Goal: Task Accomplishment & Management: Complete application form

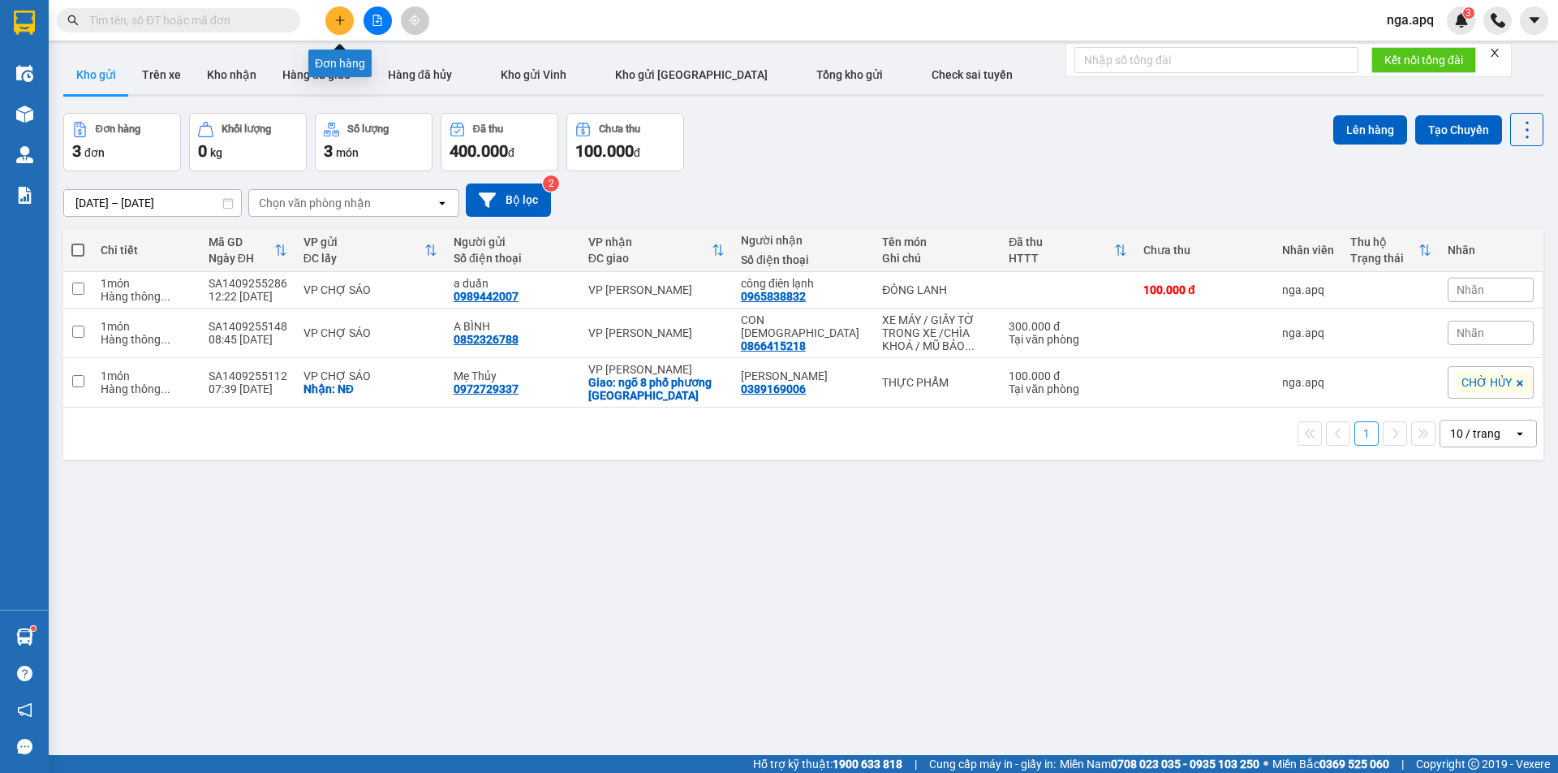
click at [347, 24] on button at bounding box center [339, 20] width 28 height 28
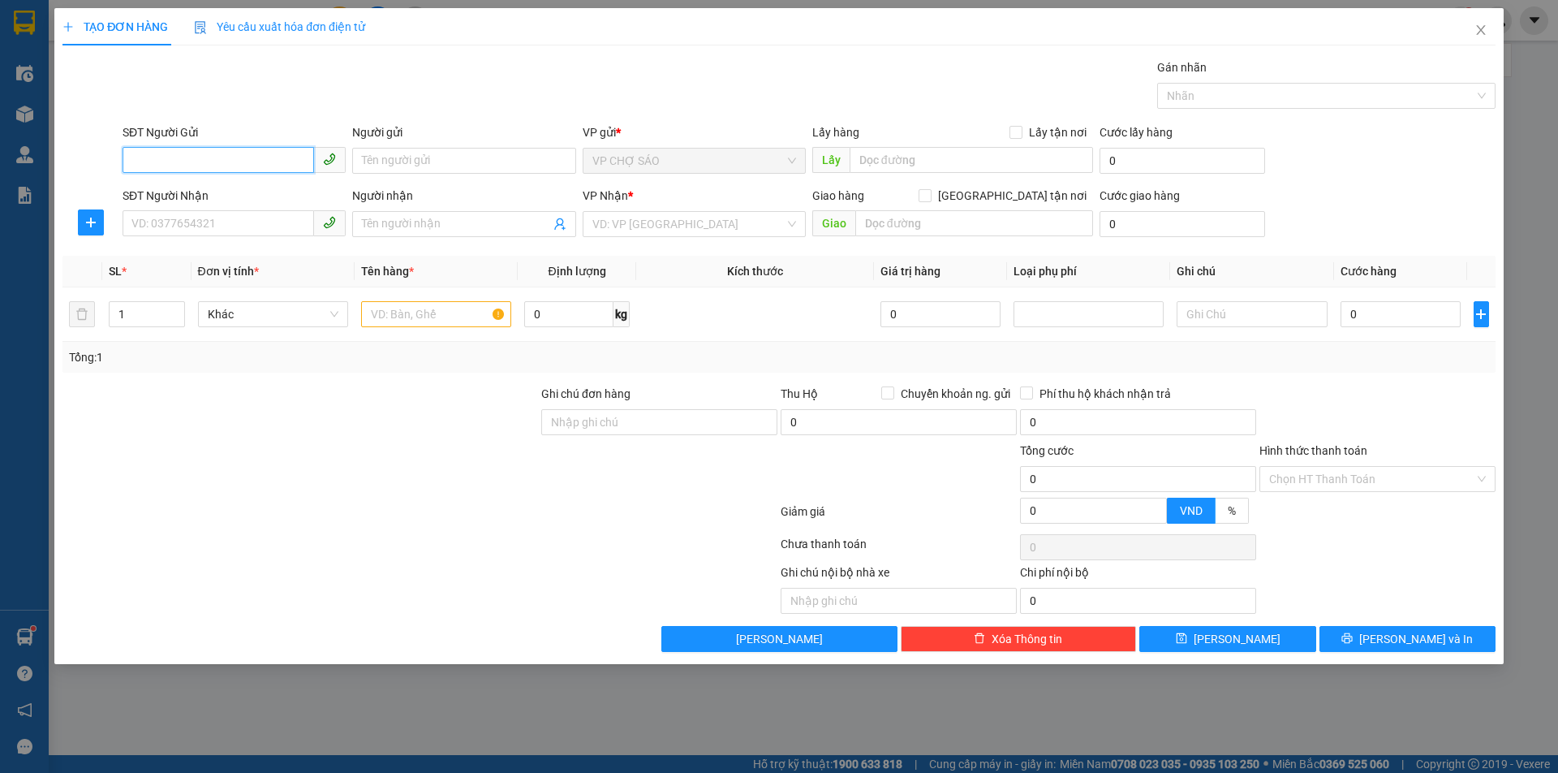
click at [131, 163] on input "SĐT Người Gửi" at bounding box center [219, 160] width 192 height 26
drag, startPoint x: 232, startPoint y: 184, endPoint x: 233, endPoint y: 194, distance: 9.8
click at [233, 194] on div "0347731666 - CƯƠNG" at bounding box center [234, 193] width 204 height 18
type input "0347731666"
type input "CƯƠNG"
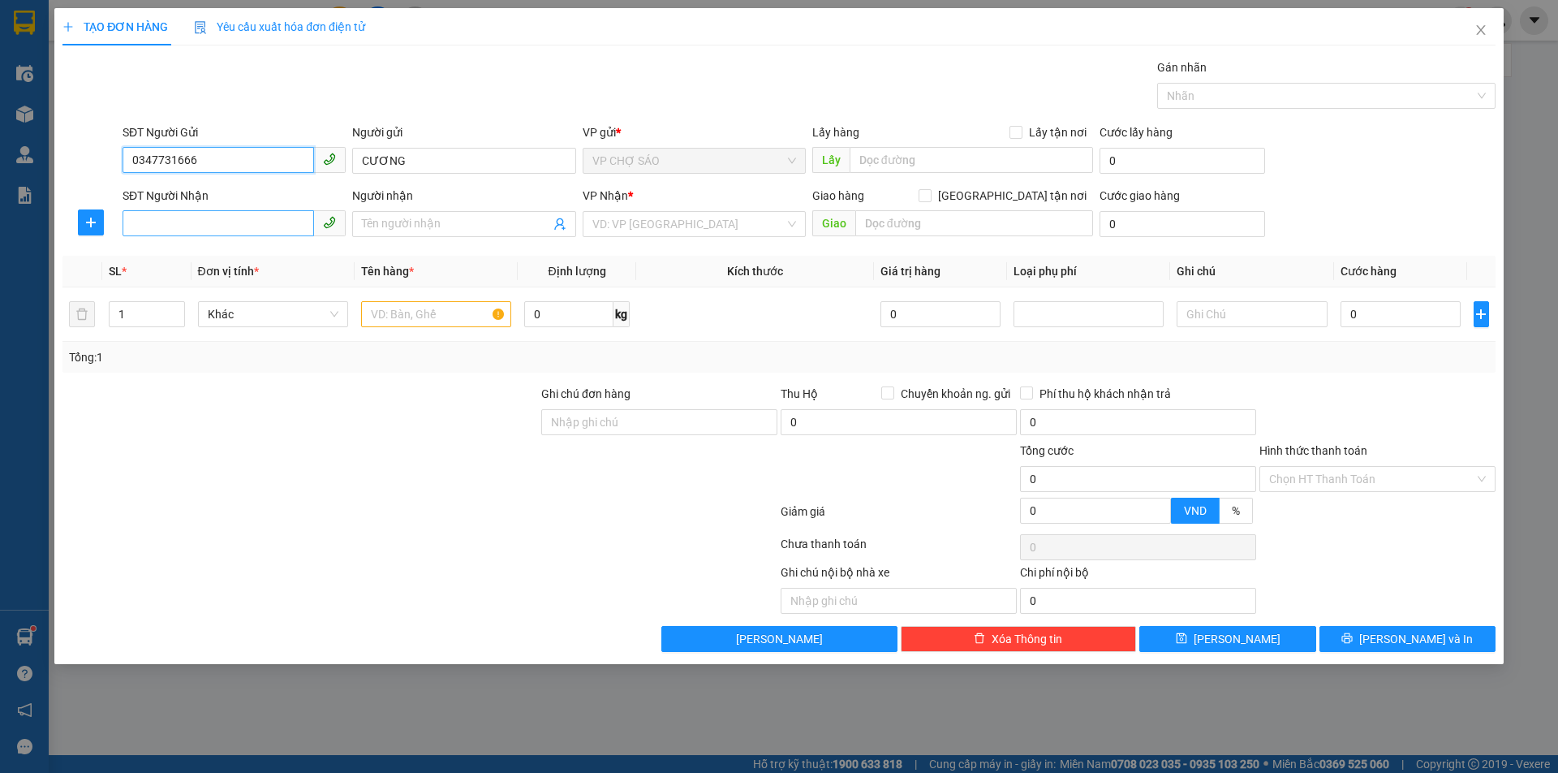
type input "0347731666"
click at [184, 226] on input "SĐT Người Nhận" at bounding box center [219, 223] width 192 height 26
click at [223, 257] on div "0968395268 - a khach" at bounding box center [234, 257] width 204 height 18
type input "0968395268"
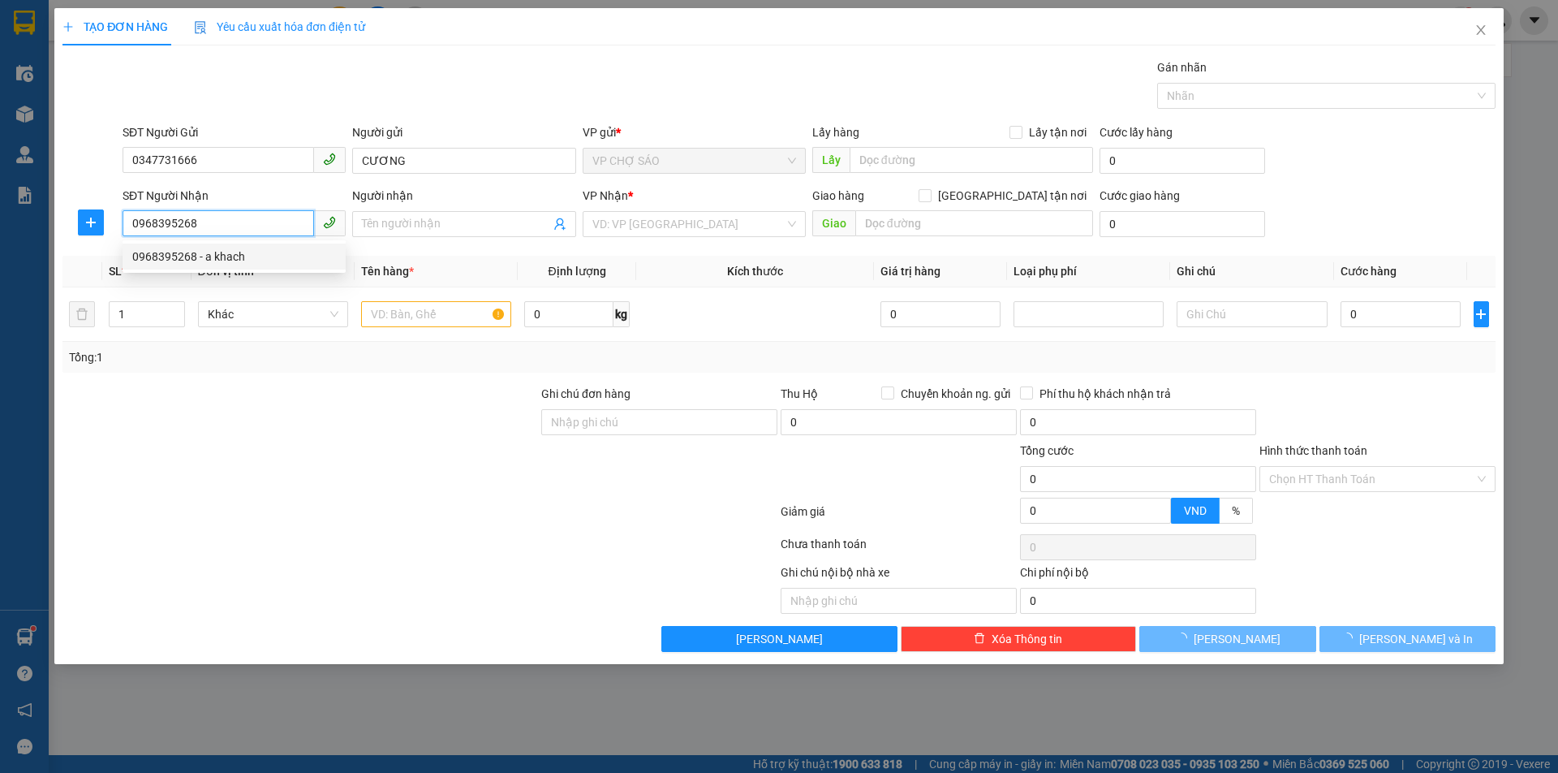
type input "a khach"
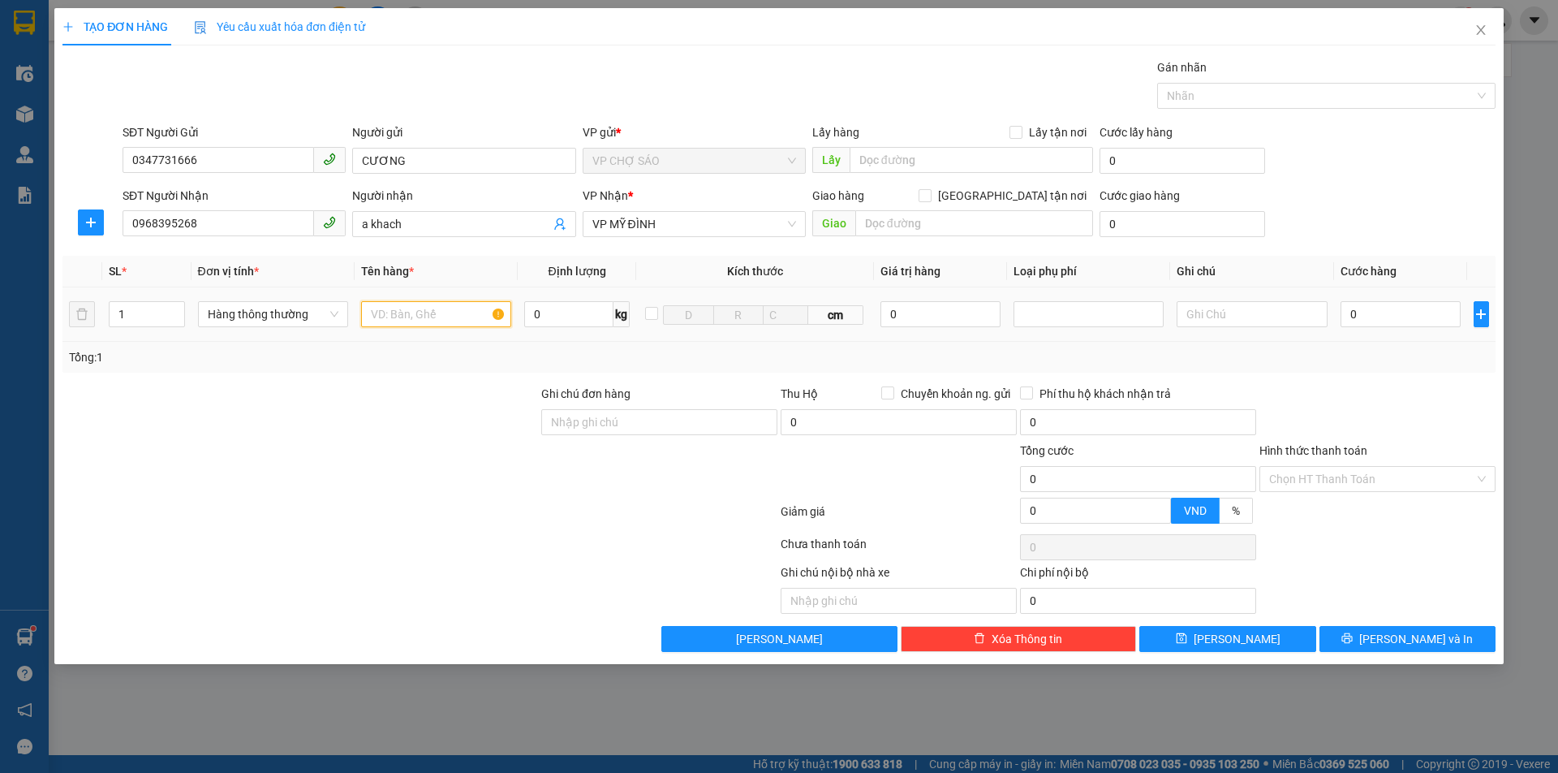
click at [382, 316] on input "text" at bounding box center [436, 314] width 150 height 26
type input "D"
type input "ĐÔNG LANH"
click at [1358, 315] on input "0" at bounding box center [1401, 314] width 121 height 26
type input "1"
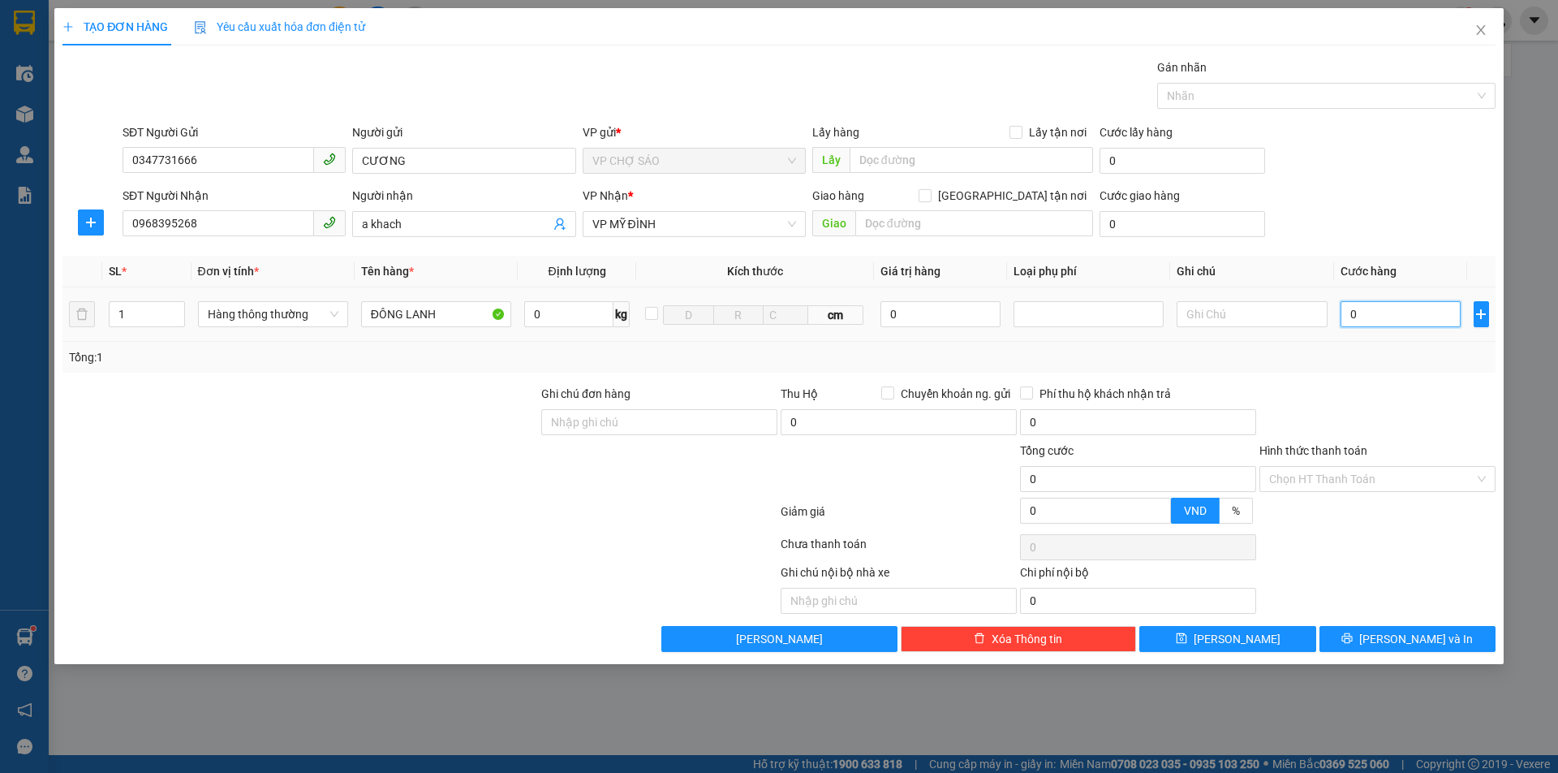
type input "1"
type input "10"
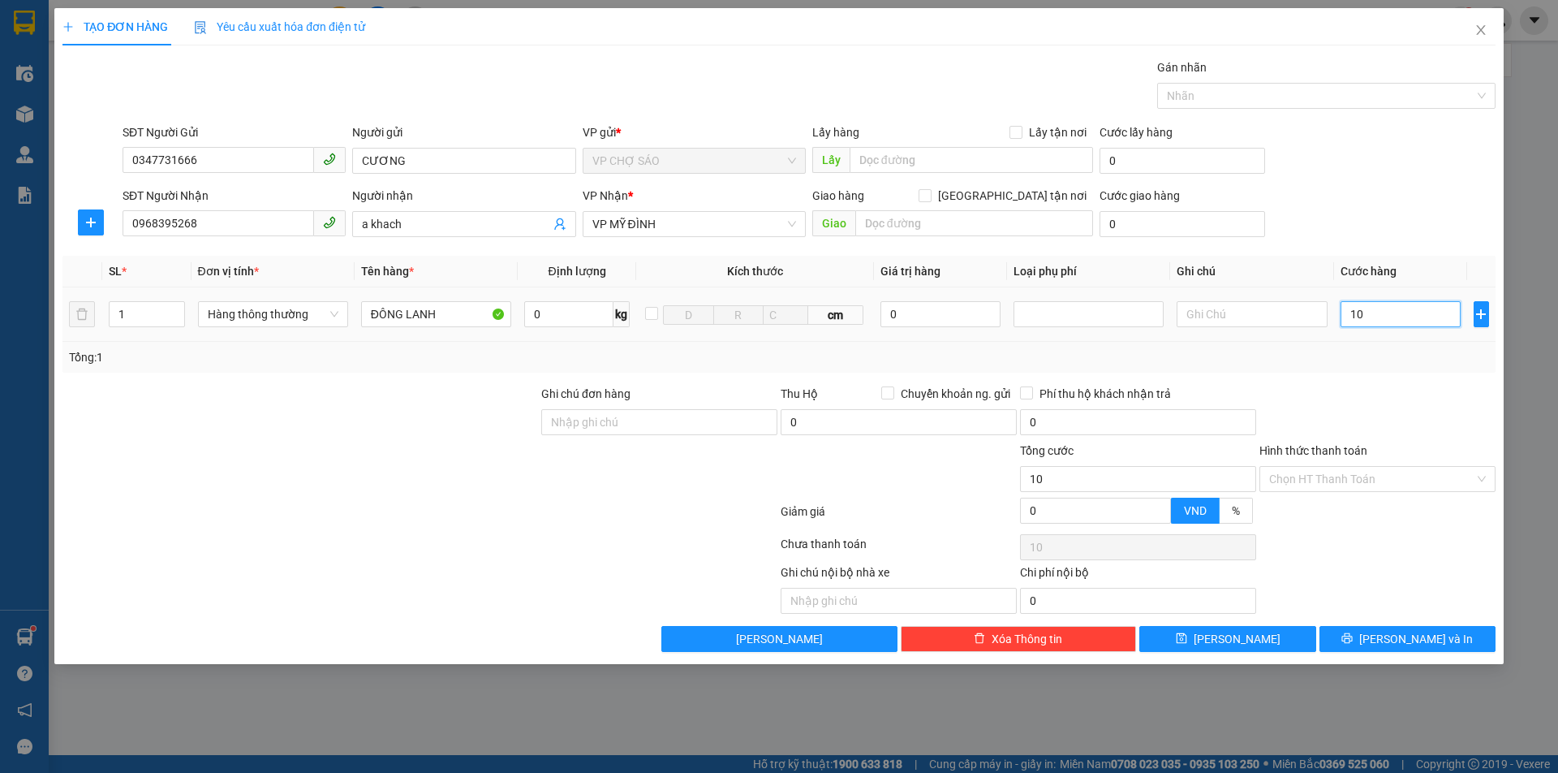
type input "100"
type input "1.000"
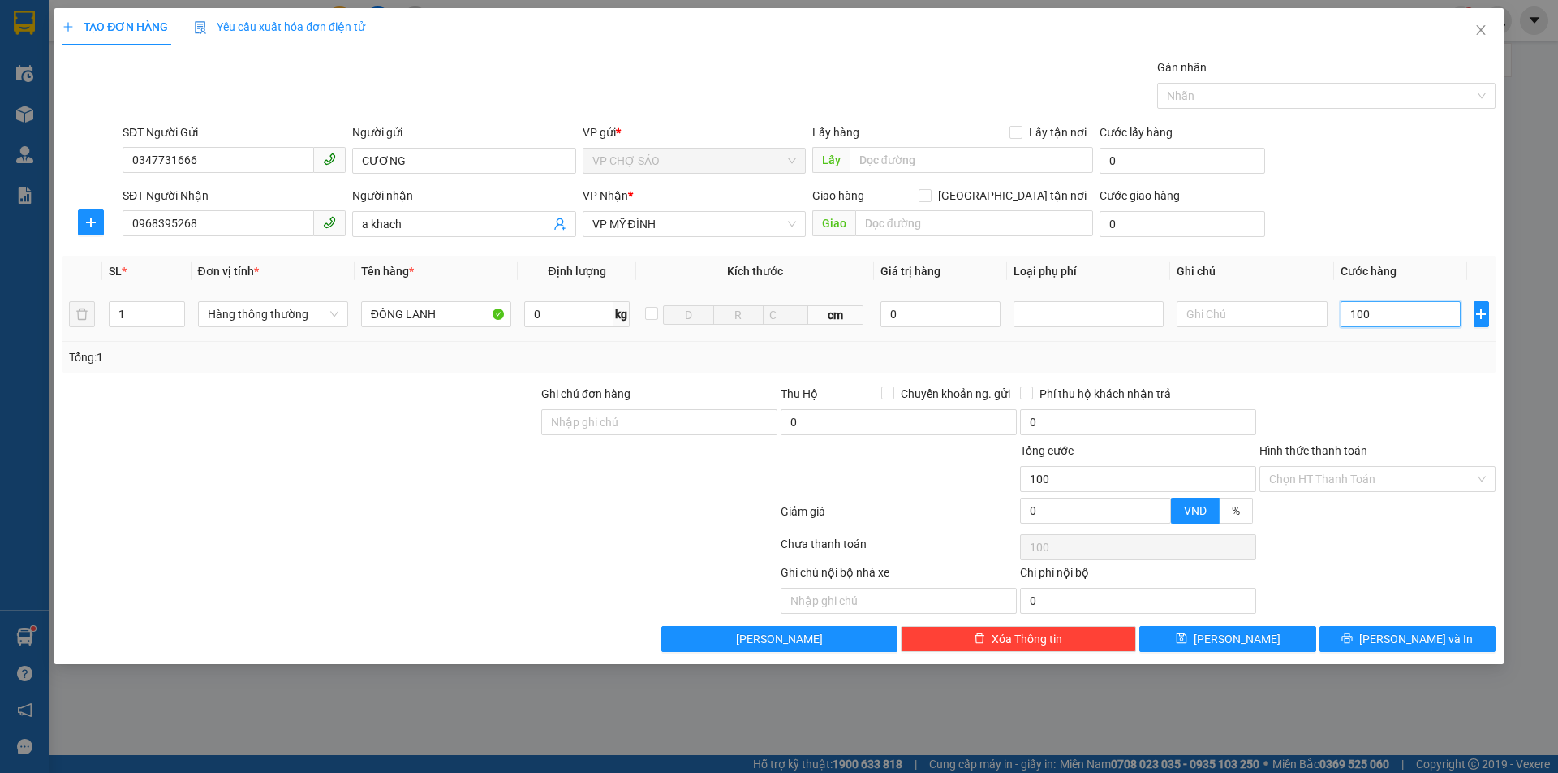
type input "1.000"
type input "10.000"
type input "100.000"
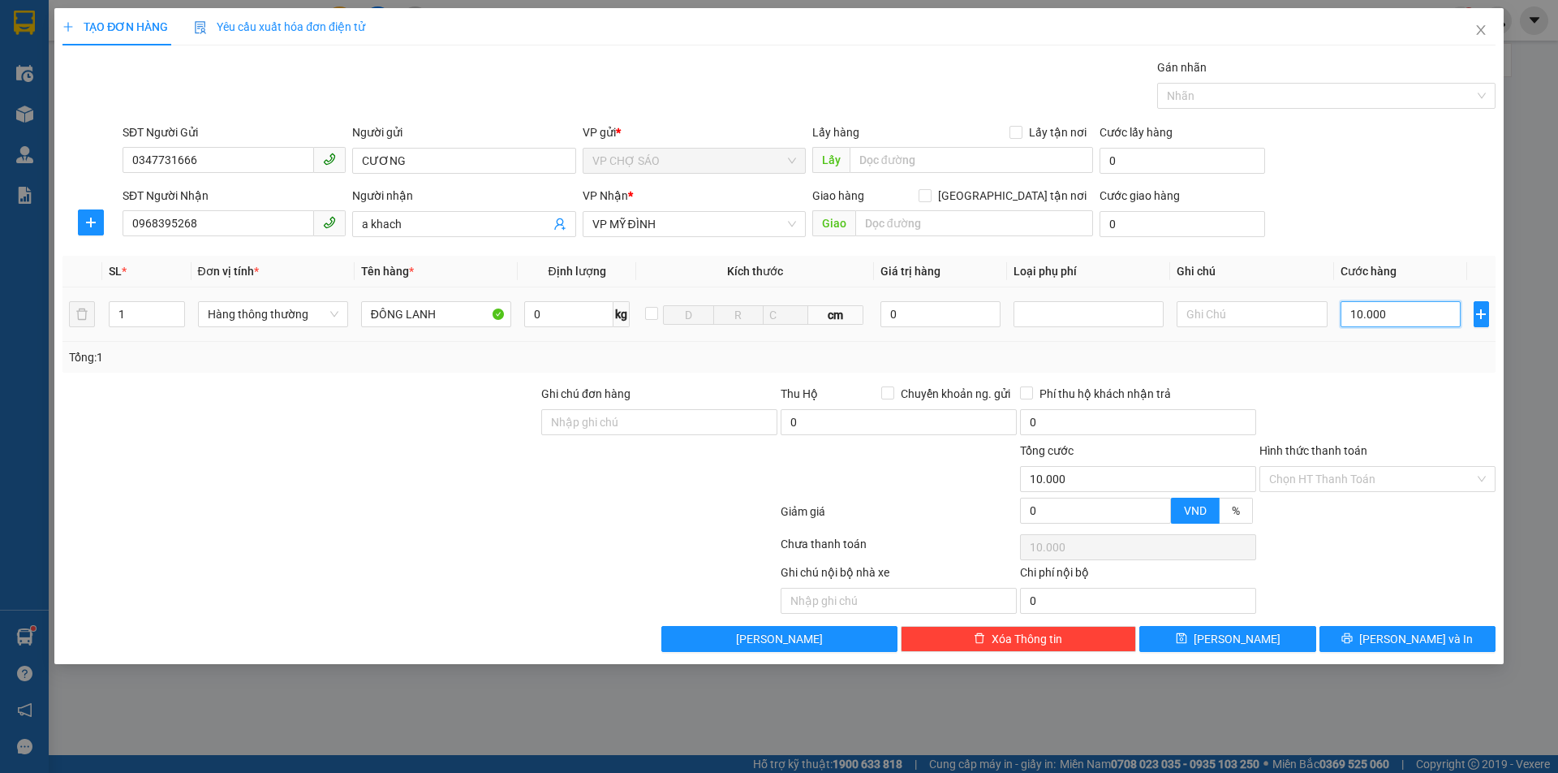
type input "100.000"
click at [1394, 648] on button "[PERSON_NAME] và In" at bounding box center [1408, 639] width 176 height 26
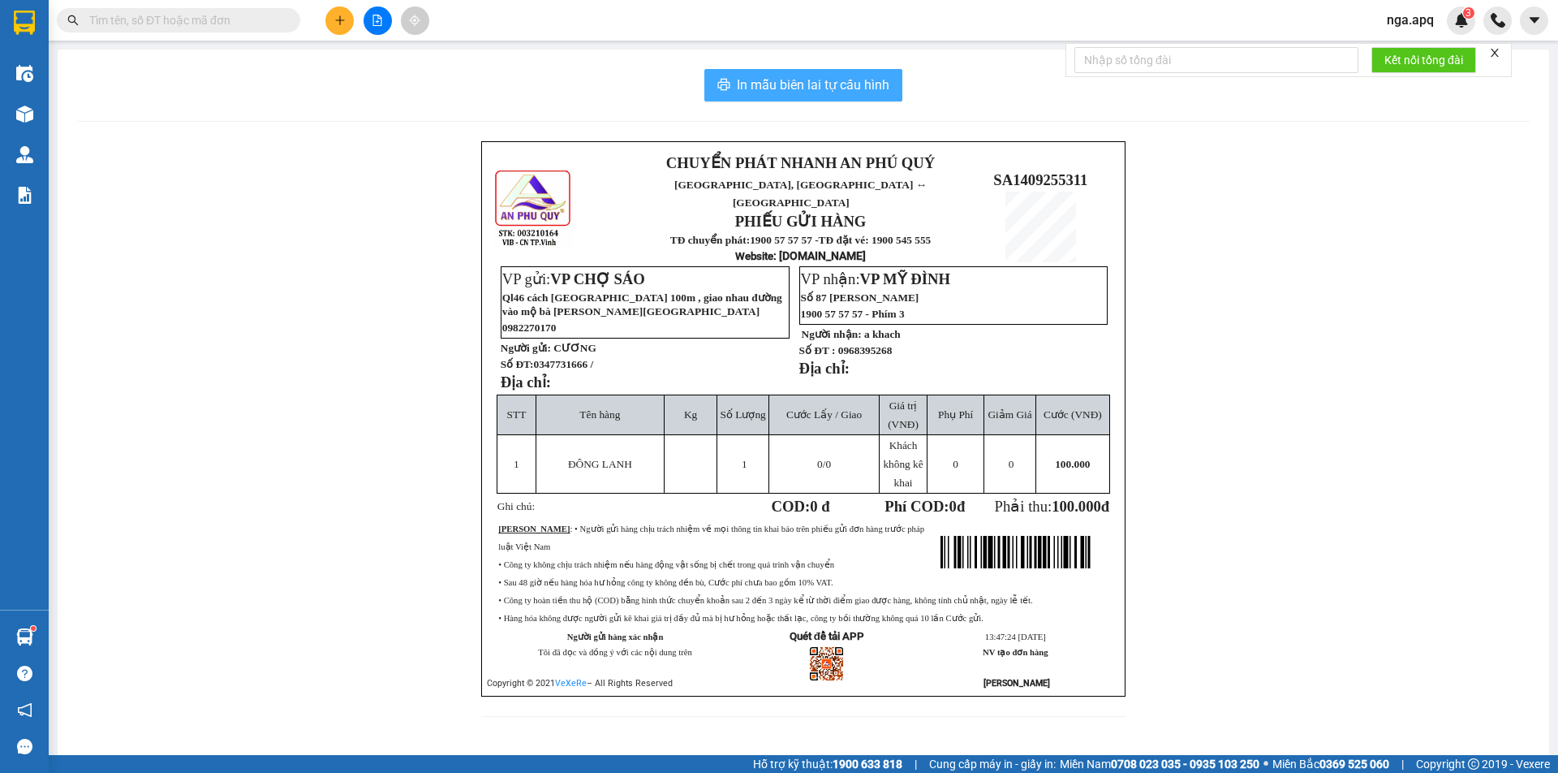
click at [790, 86] on span "In mẫu biên lai tự cấu hình" at bounding box center [813, 85] width 153 height 20
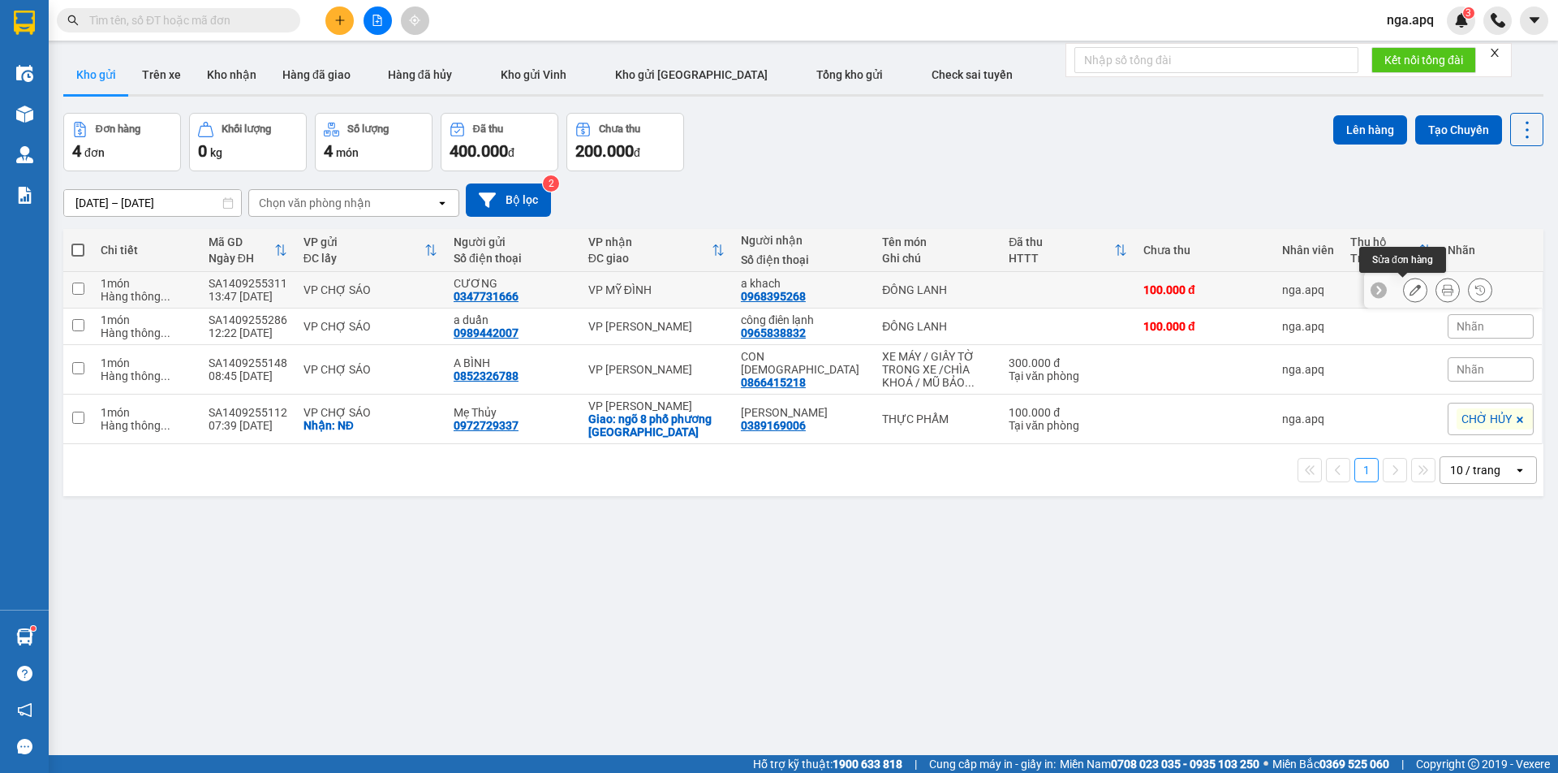
click at [1410, 289] on icon at bounding box center [1415, 289] width 11 height 11
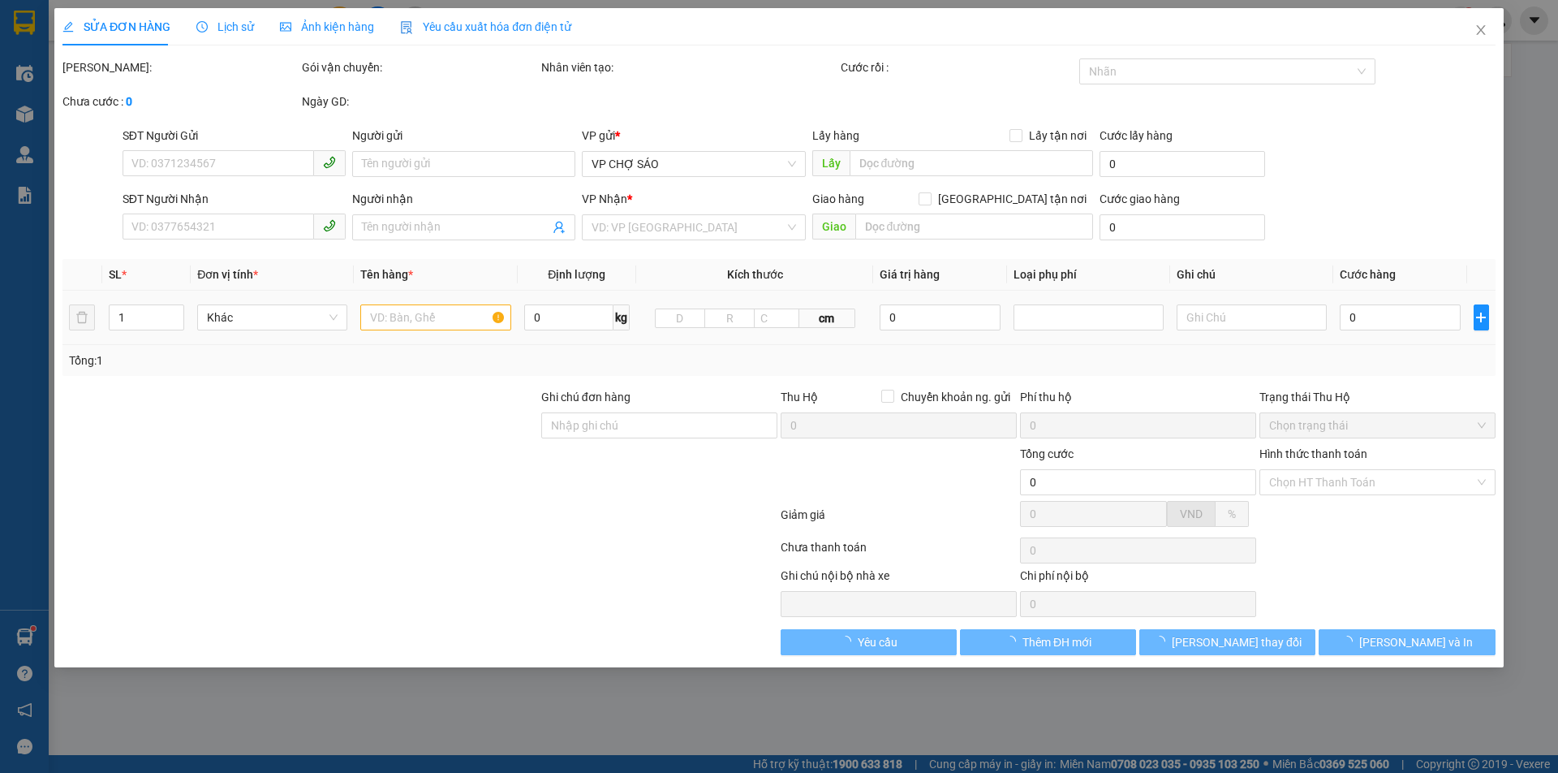
type input "0347731666"
type input "CƯƠNG"
type input "0968395268"
type input "a khach"
type input "100.000"
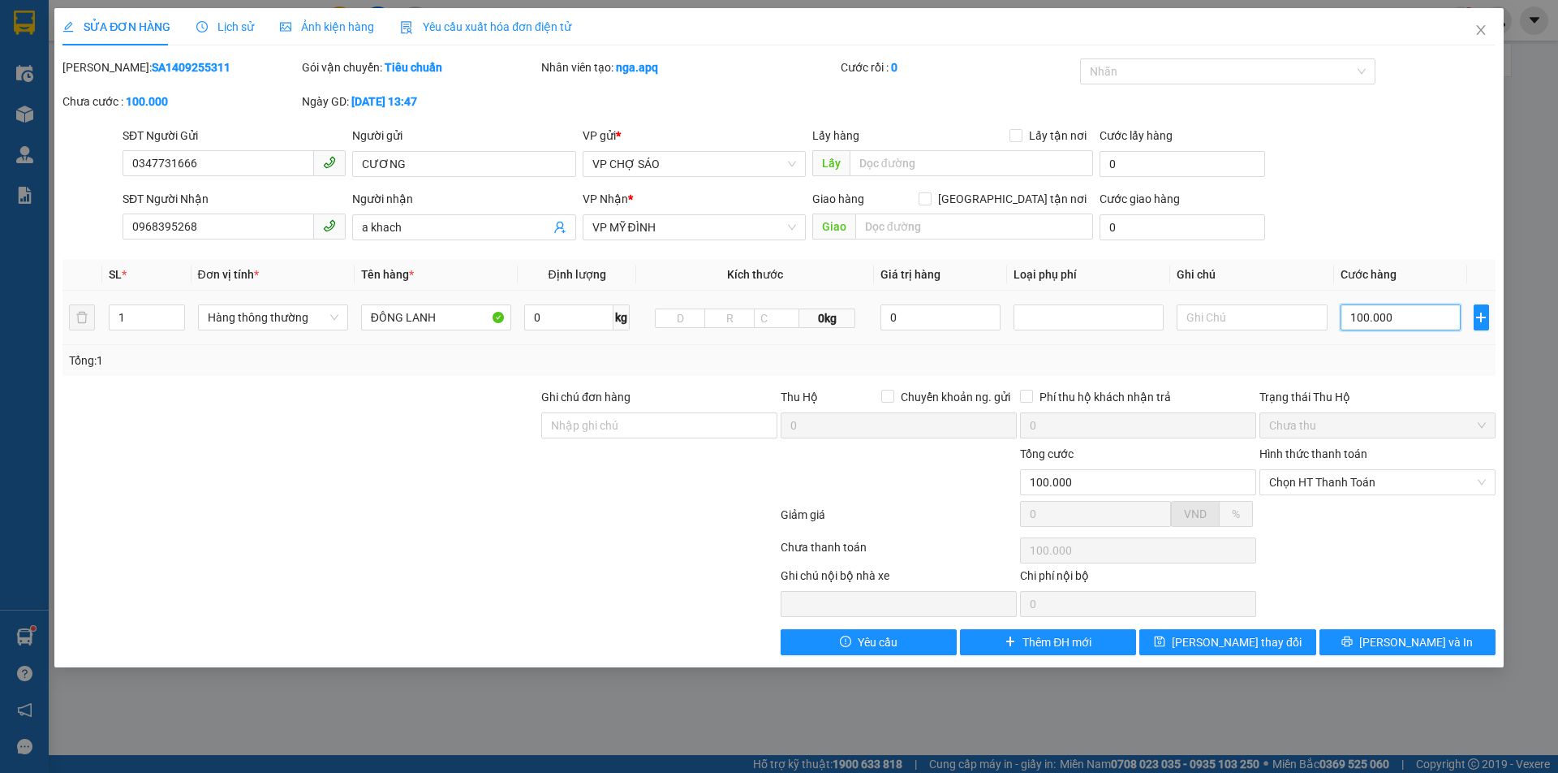
click at [1384, 321] on input "100.000" at bounding box center [1401, 317] width 121 height 26
click at [1377, 455] on div "Hình thức thanh toán" at bounding box center [1378, 457] width 236 height 24
click at [1379, 483] on span "Chọn HT Thanh Toán" at bounding box center [1377, 482] width 217 height 24
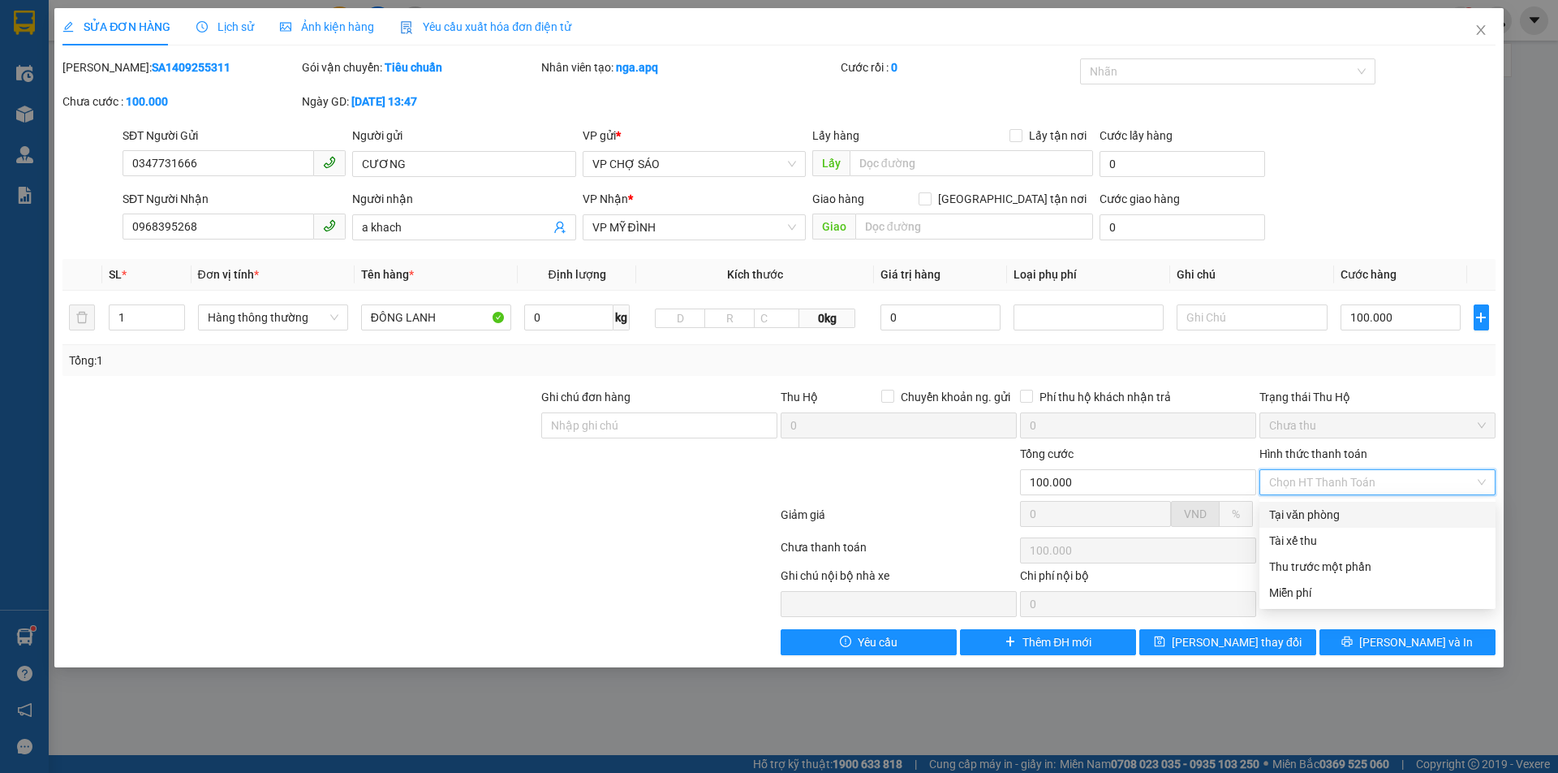
click at [1359, 513] on div "Tại văn phòng" at bounding box center [1377, 515] width 217 height 18
type input "0"
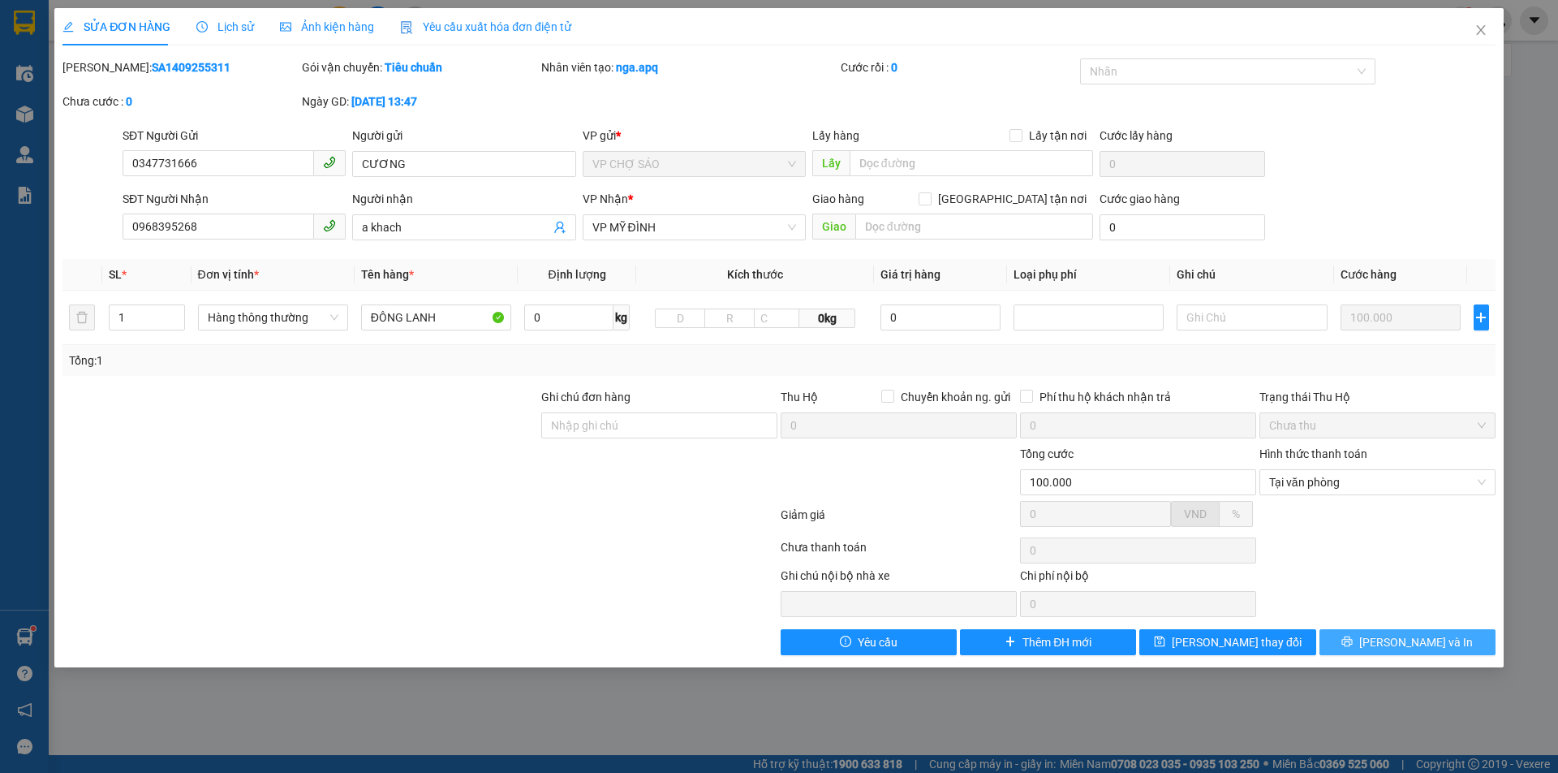
click at [1396, 644] on span "[PERSON_NAME] và In" at bounding box center [1416, 642] width 114 height 18
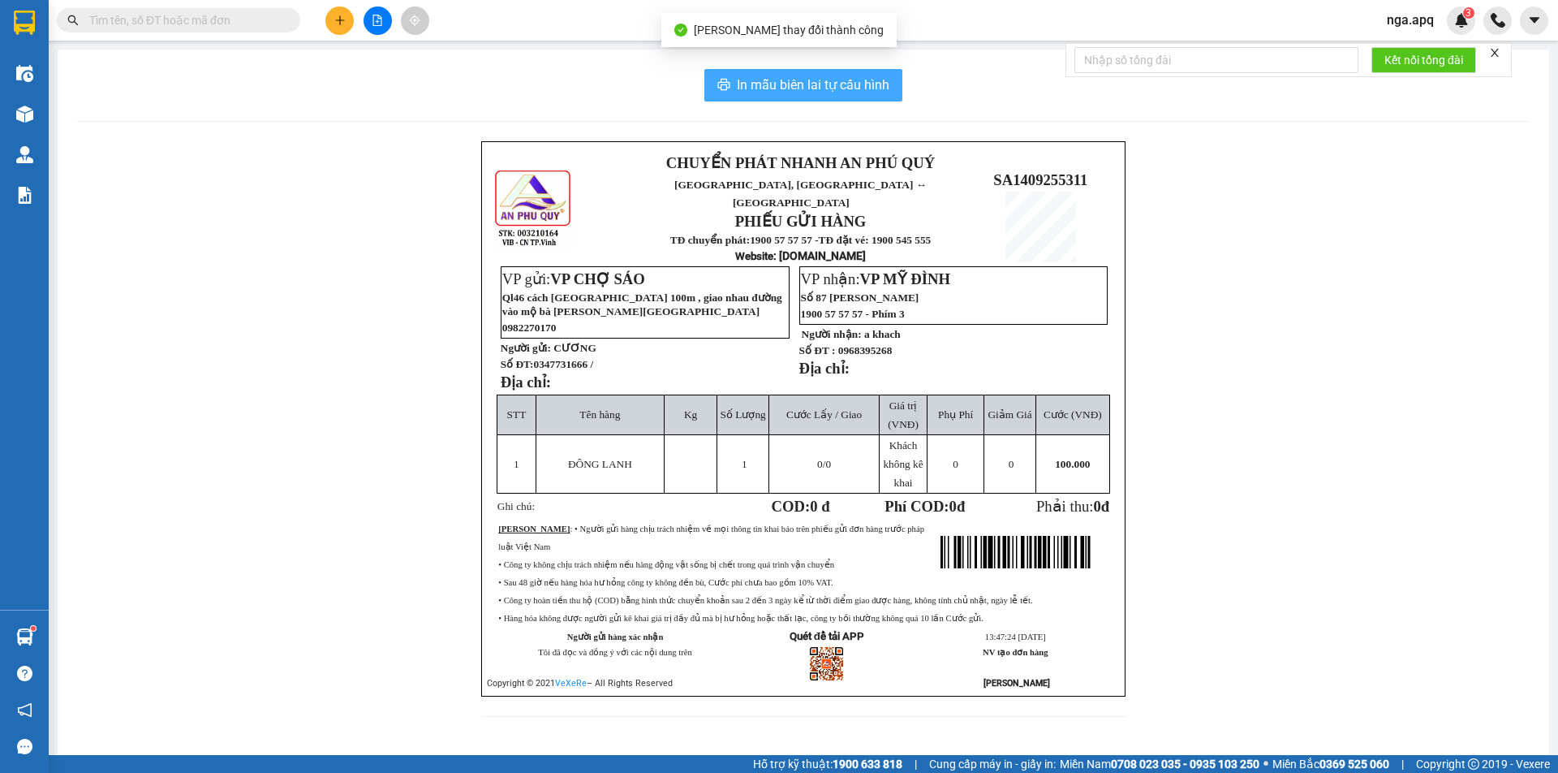
click at [763, 85] on span "In mẫu biên lai tự cấu hình" at bounding box center [813, 85] width 153 height 20
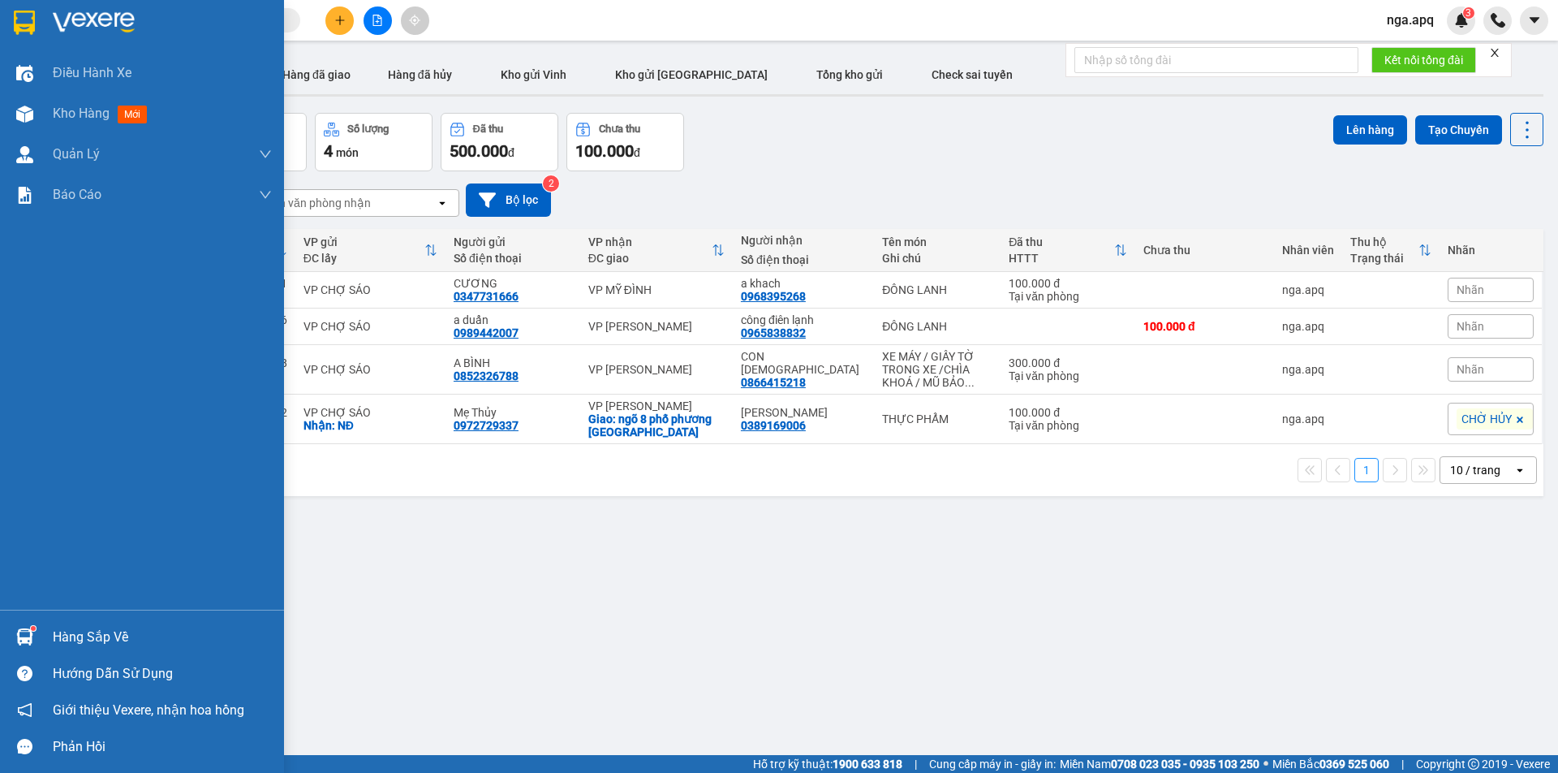
click at [26, 626] on div at bounding box center [25, 636] width 28 height 28
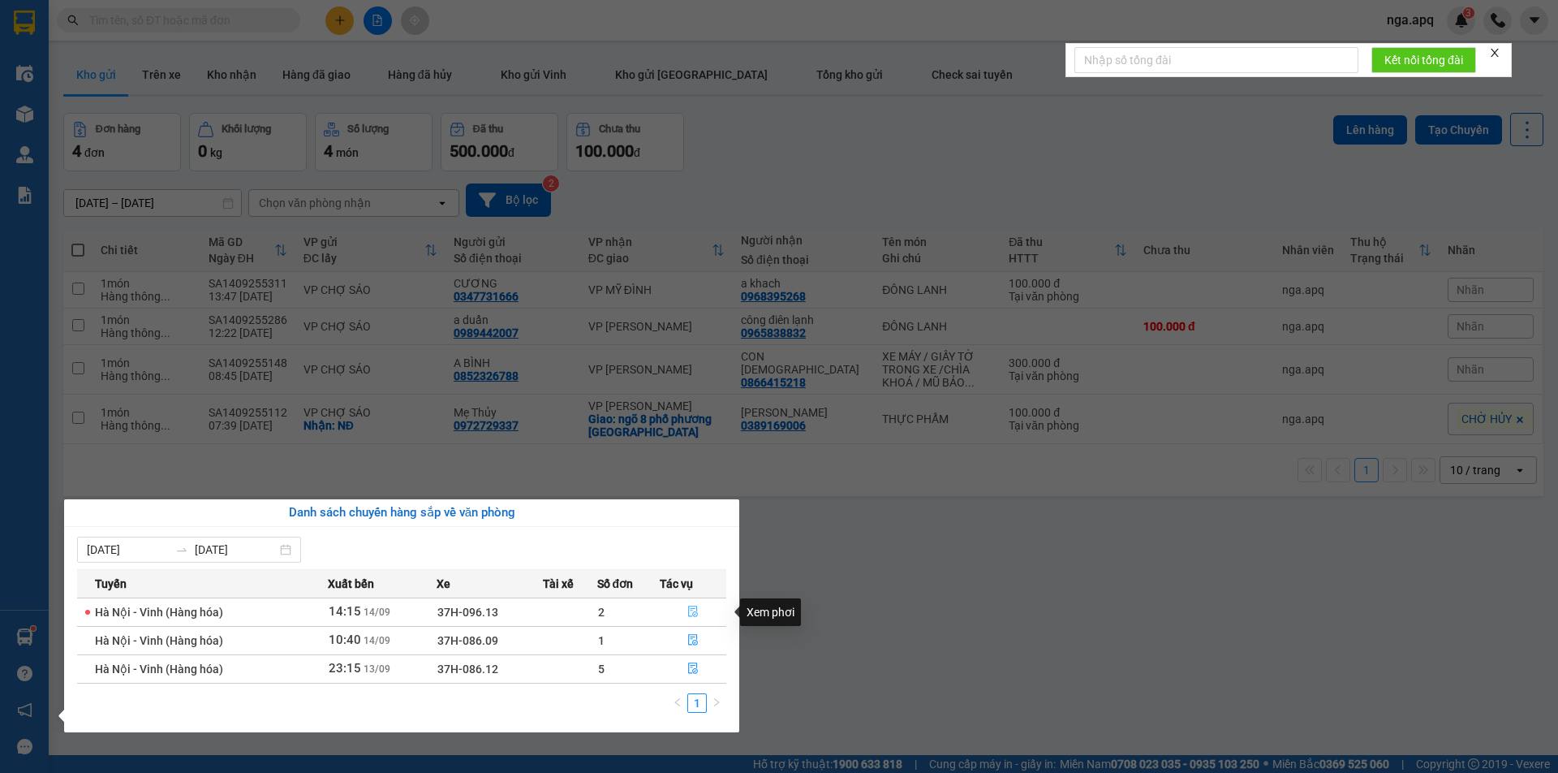
click at [699, 607] on icon "file-done" at bounding box center [692, 610] width 11 height 11
